Goal: Transaction & Acquisition: Purchase product/service

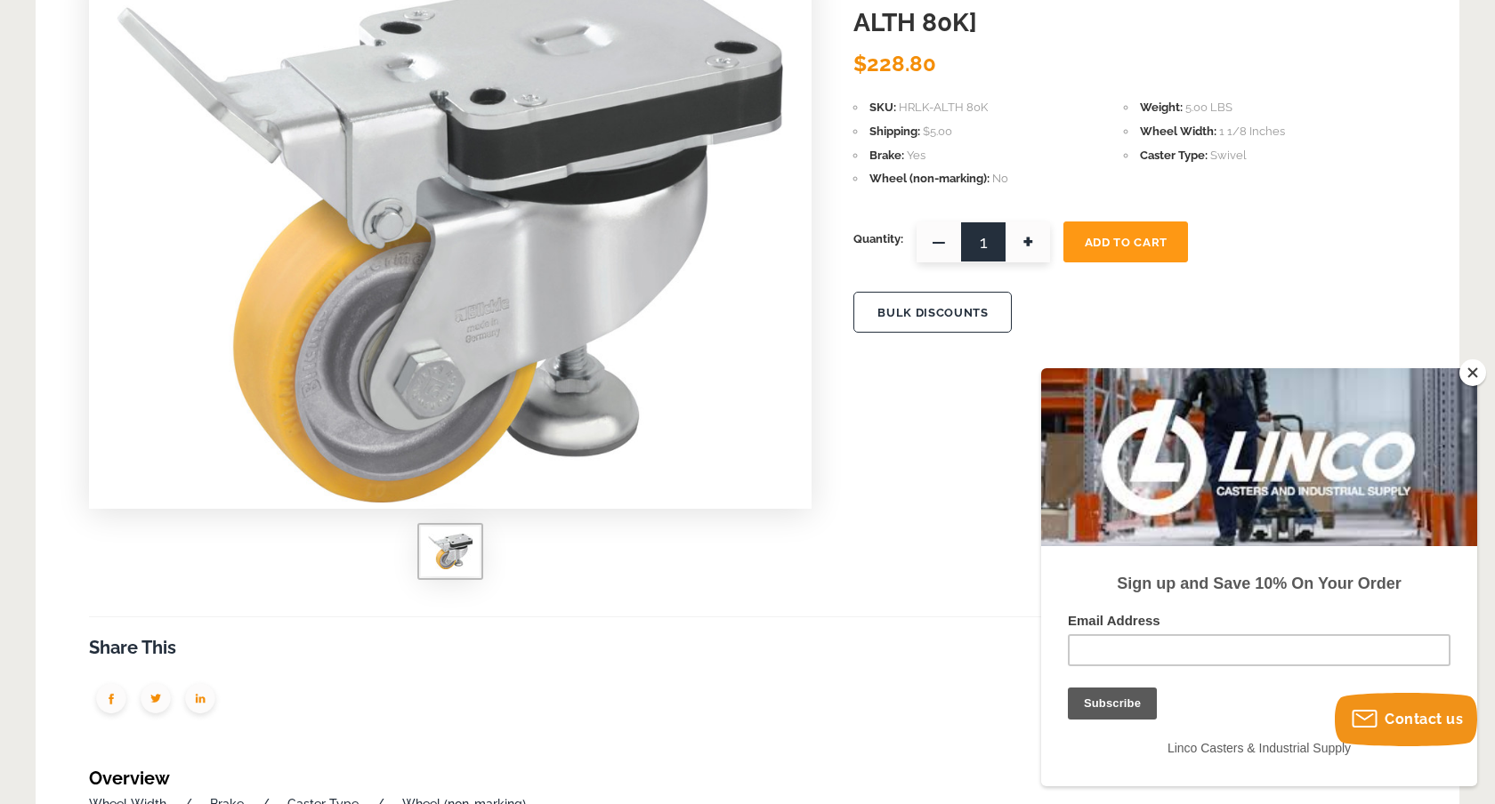
scroll to position [253, 0]
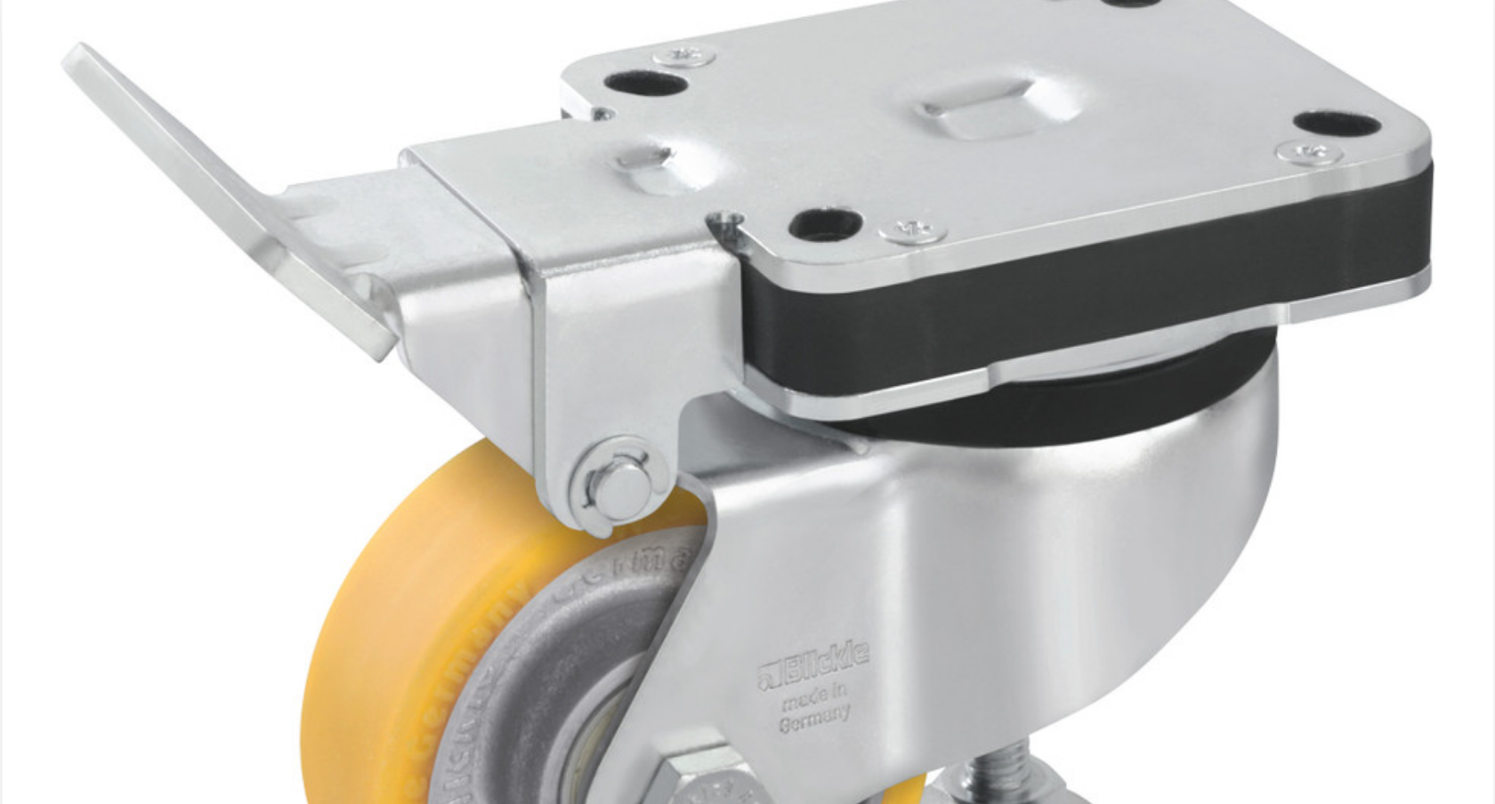
click at [703, 145] on img at bounding box center [450, 248] width 666 height 534
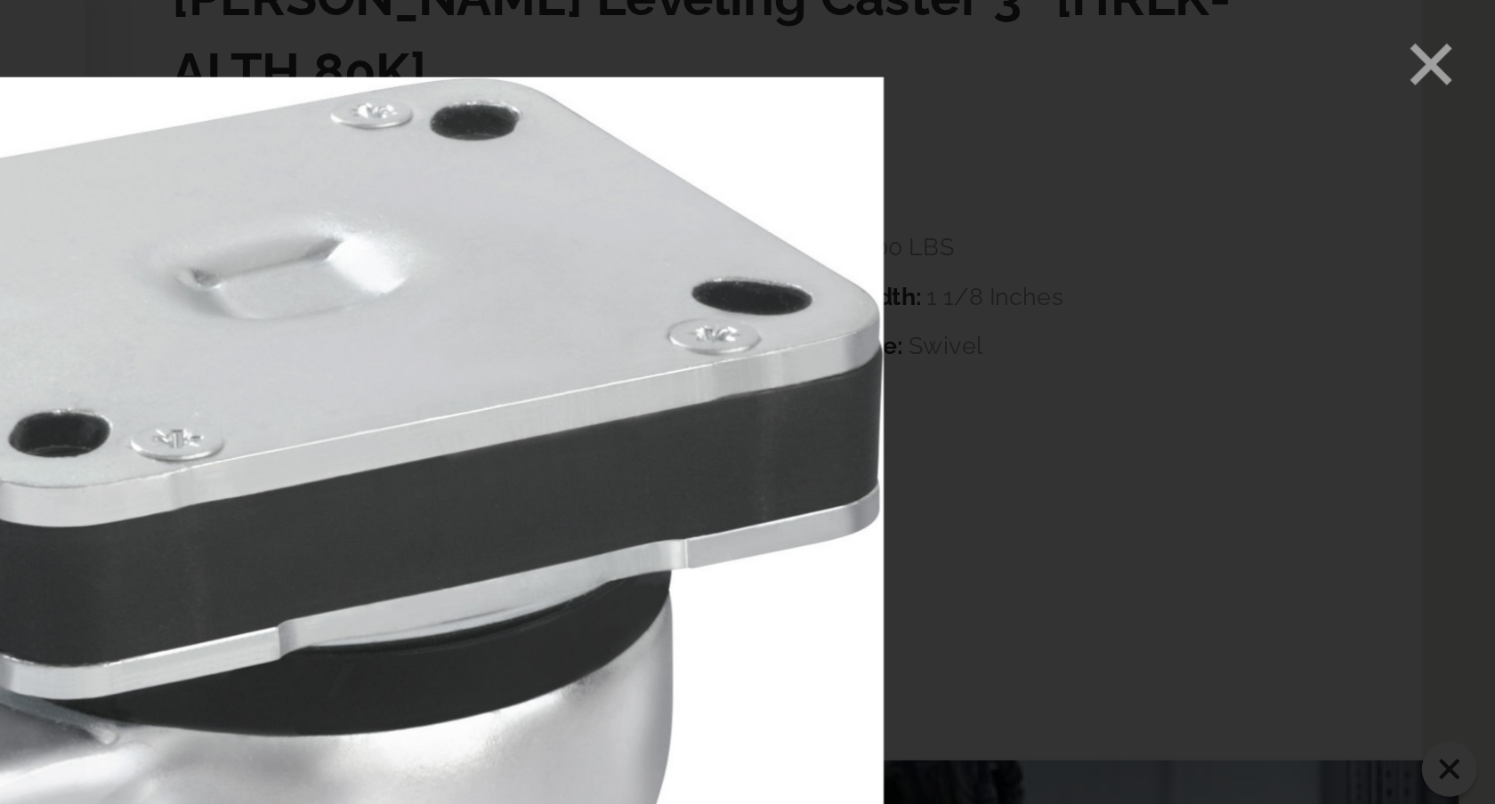
click at [1462, 26] on icon "Close" at bounding box center [1463, 31] width 27 height 27
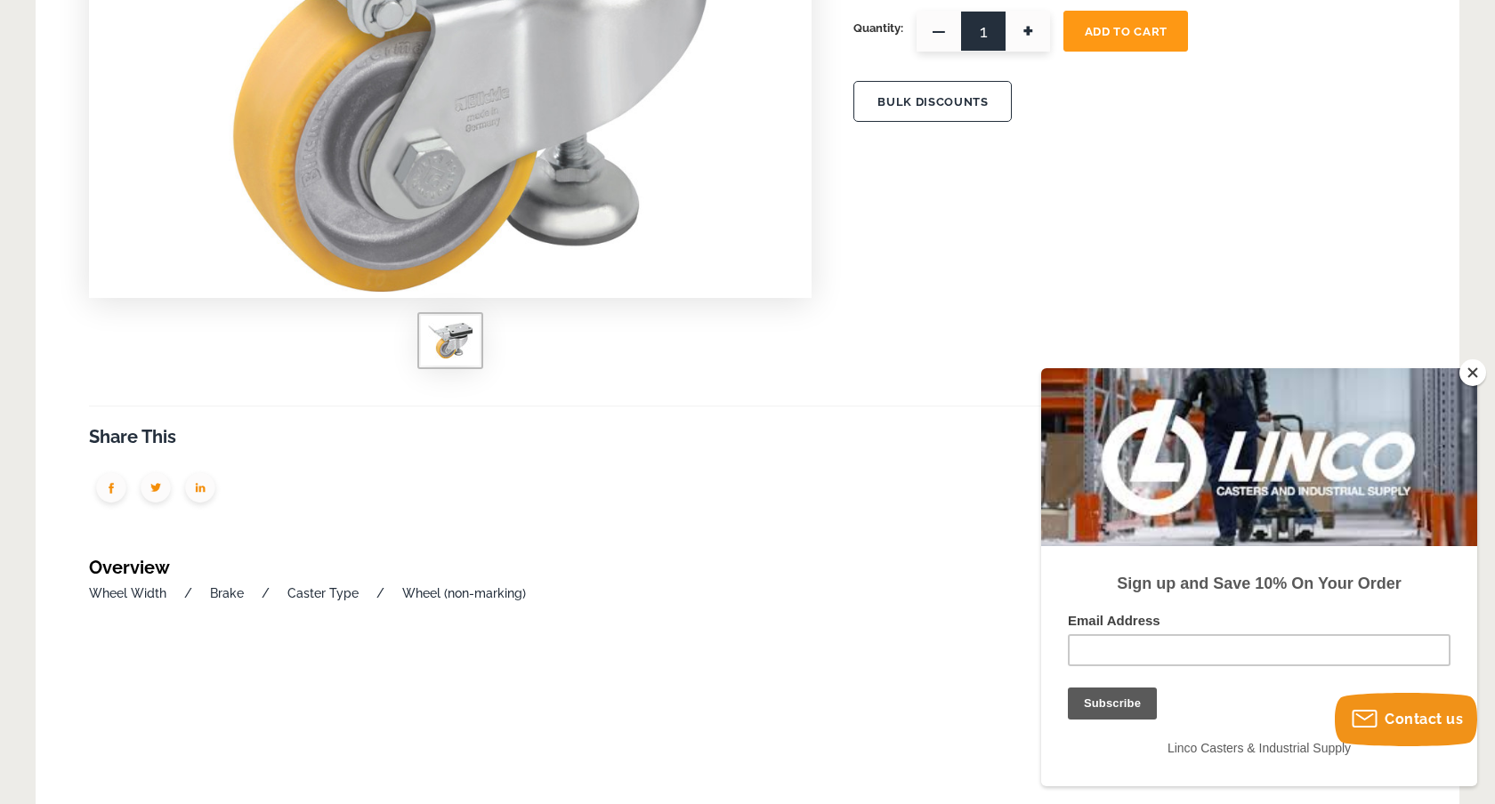
scroll to position [480, 0]
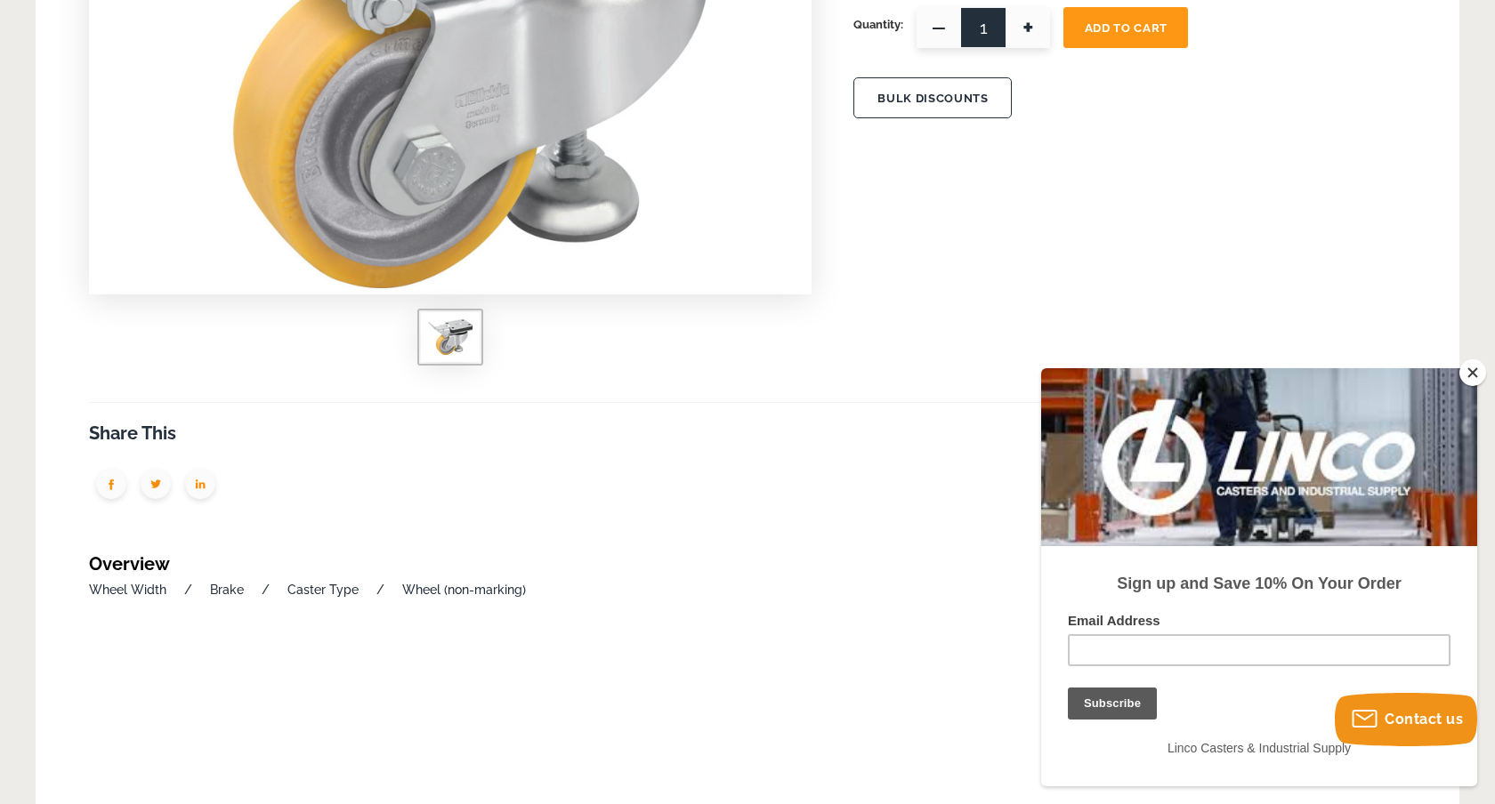
click at [1470, 374] on button "Close" at bounding box center [1472, 372] width 27 height 27
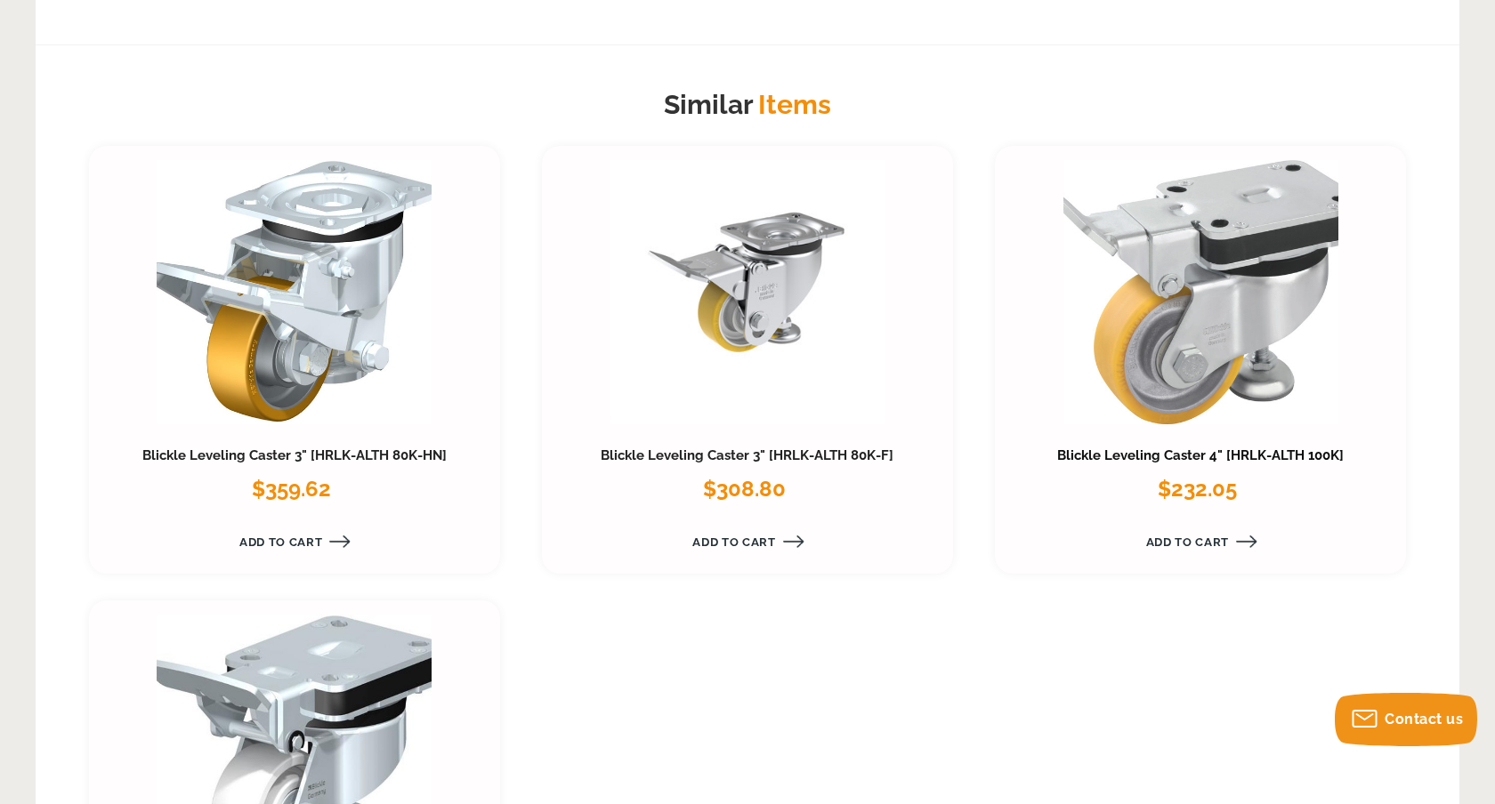
scroll to position [2341, 0]
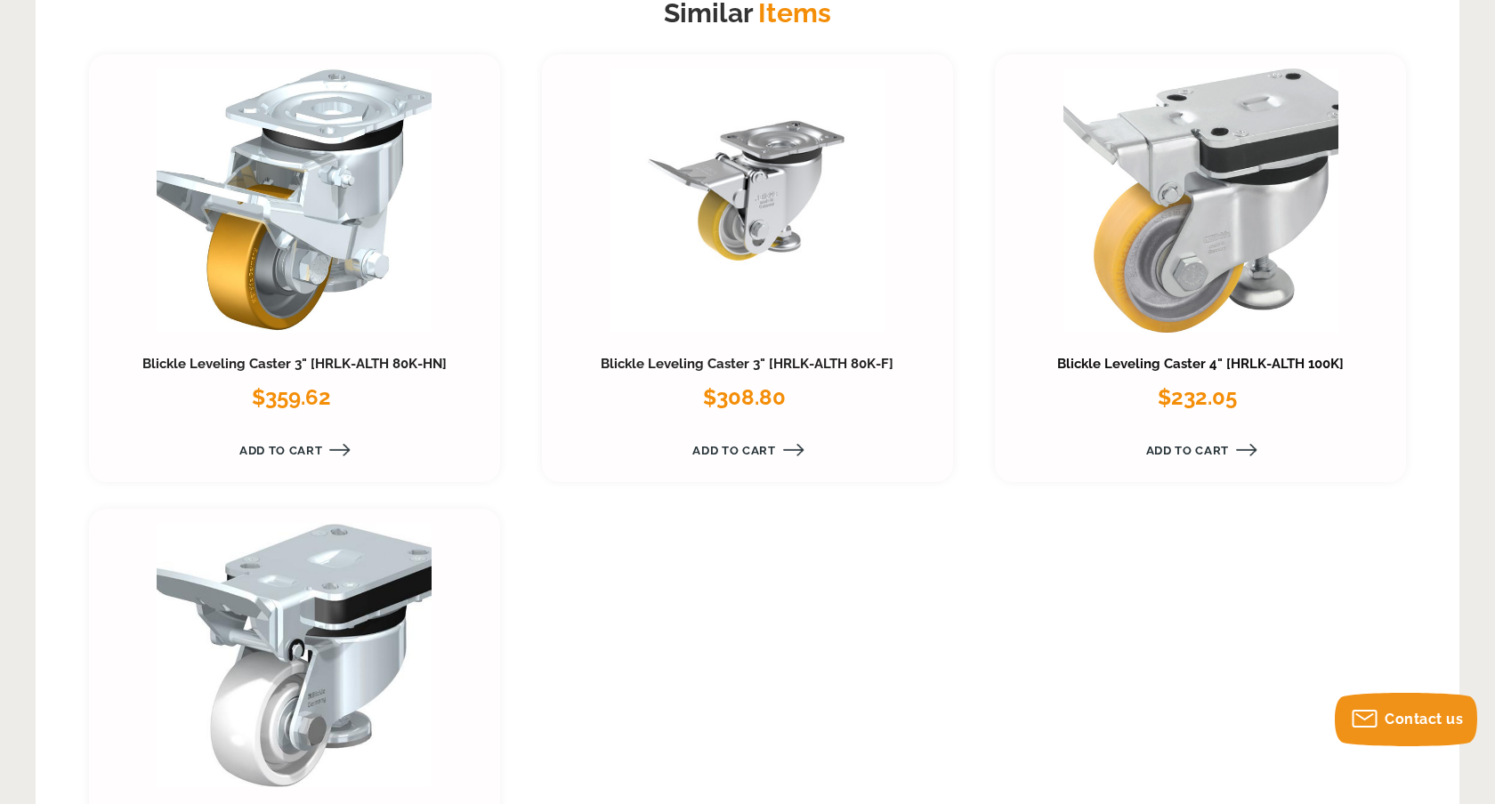
click at [1161, 363] on link "Blickle Leveling Caster 4" [HRLK-ALTH 100K]" at bounding box center [1200, 364] width 286 height 16
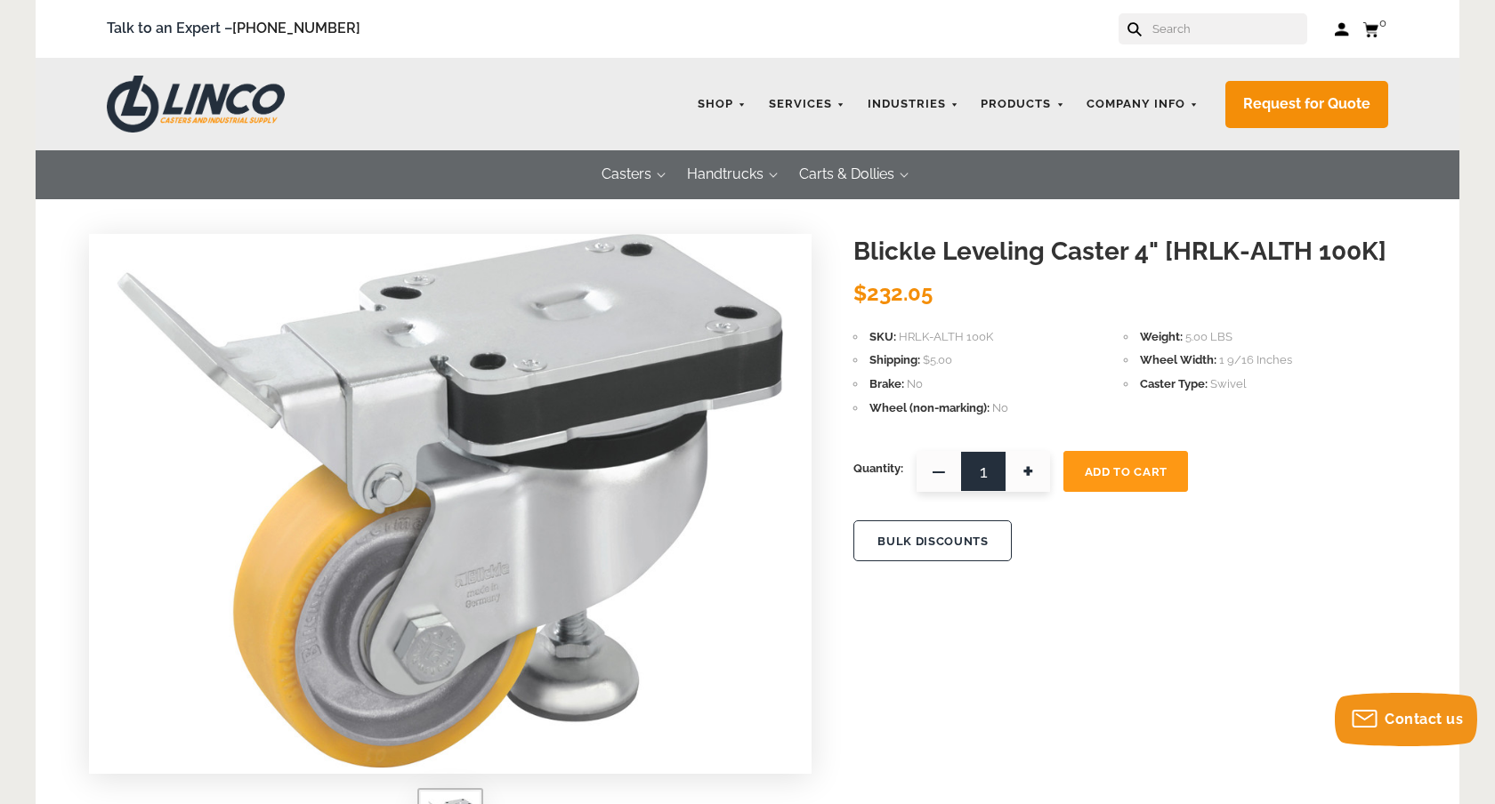
click at [1031, 457] on span "+" at bounding box center [1027, 471] width 44 height 41
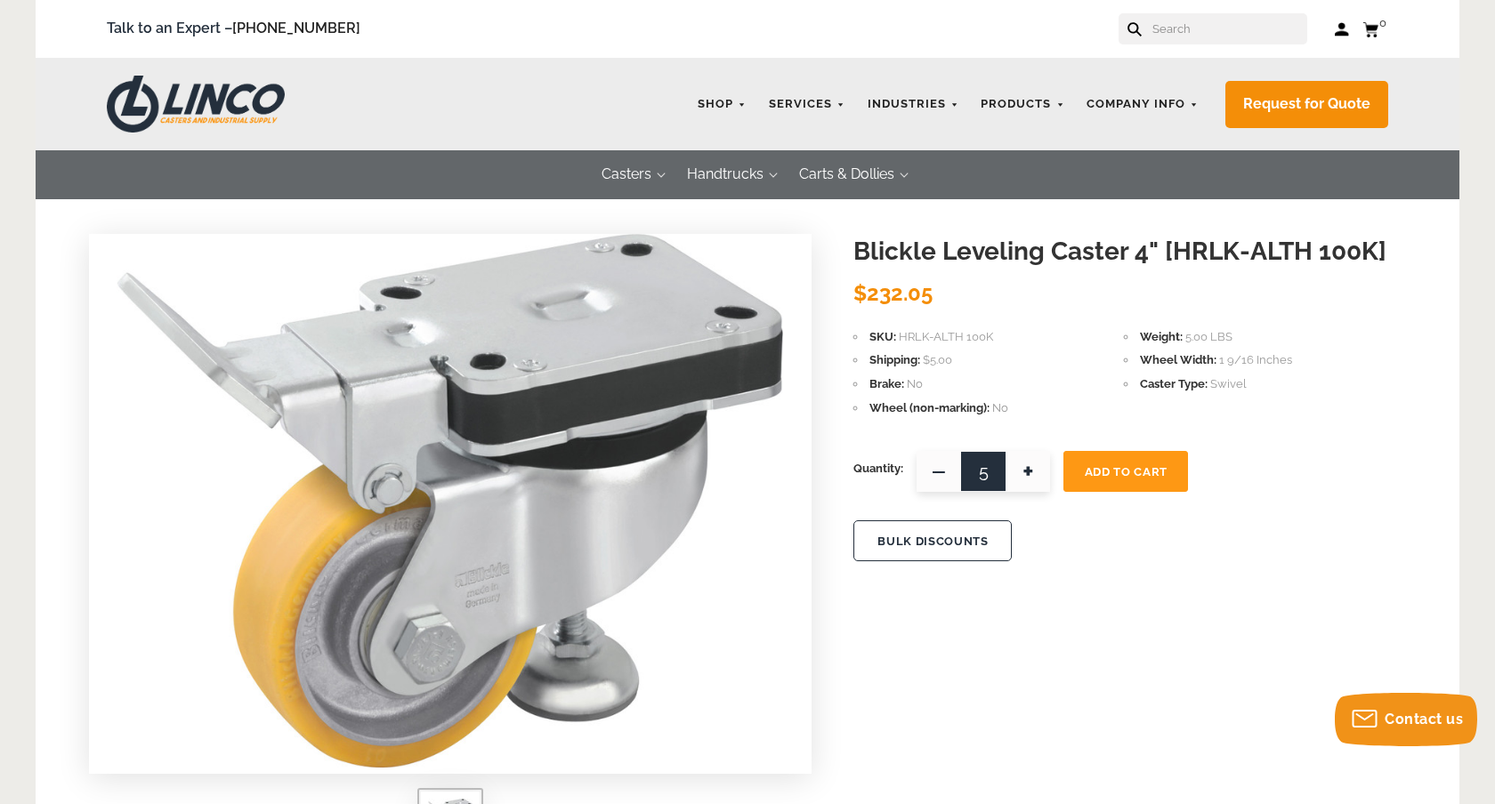
type input "6"
click at [1109, 473] on span "Add To Cart" at bounding box center [1126, 471] width 83 height 13
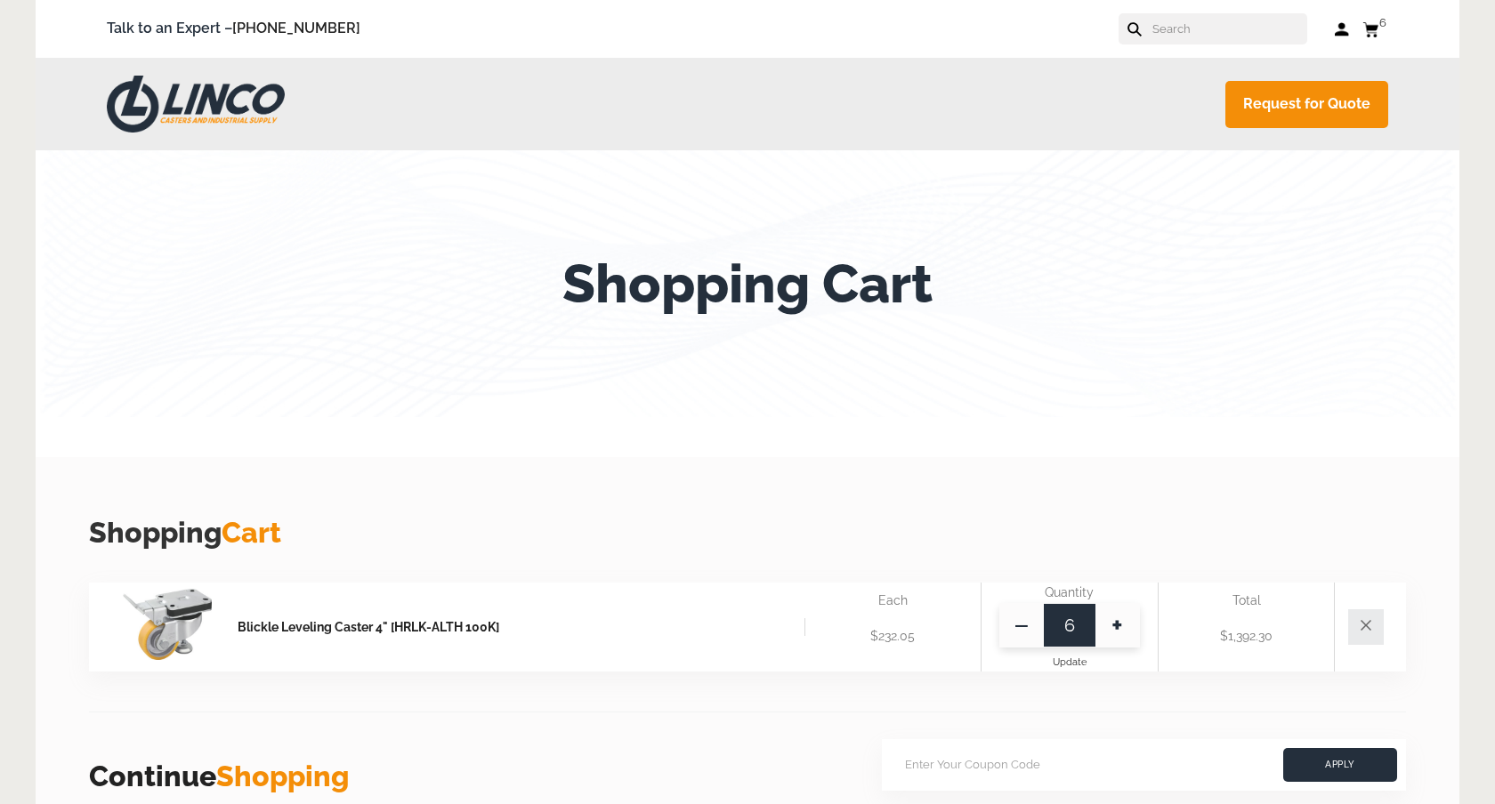
click at [1373, 24] on icon at bounding box center [1370, 29] width 16 height 16
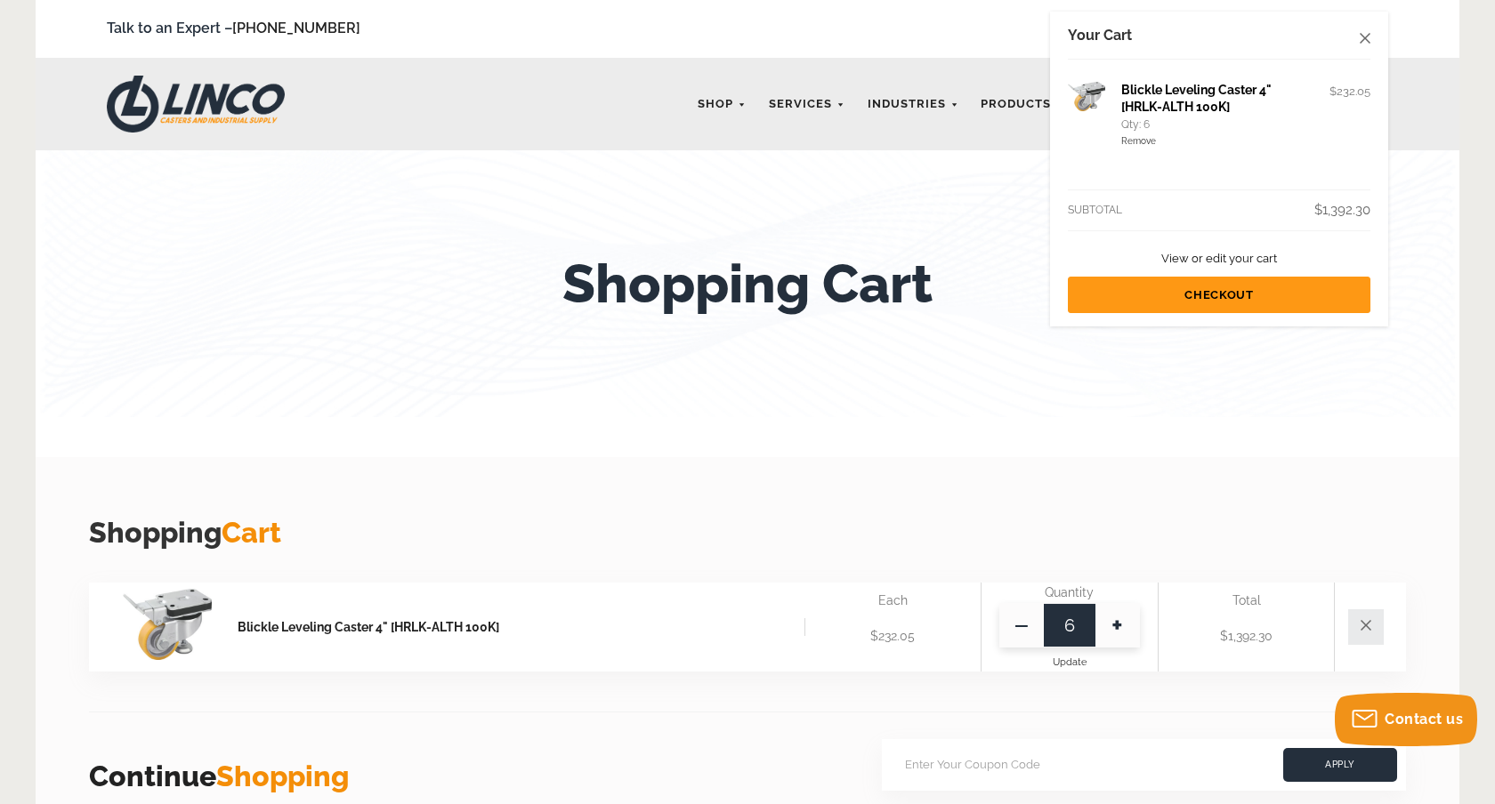
click at [1367, 39] on use at bounding box center [1364, 38] width 11 height 11
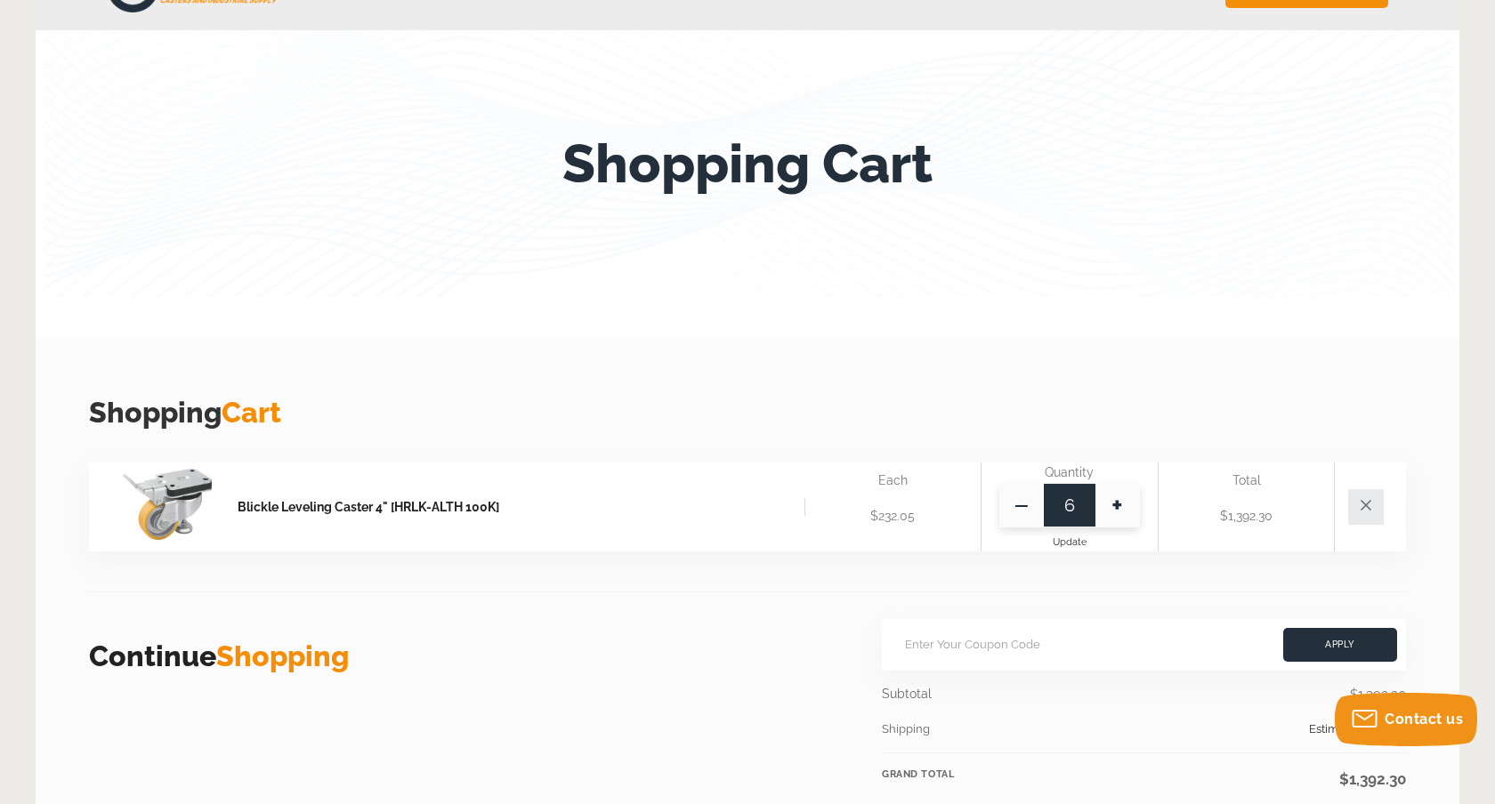
scroll to position [121, 0]
click at [314, 498] on link "Blickle Leveling Caster 4" [HRLK-ALTH 100K]" at bounding box center [521, 506] width 567 height 18
